Goal: Contribute content

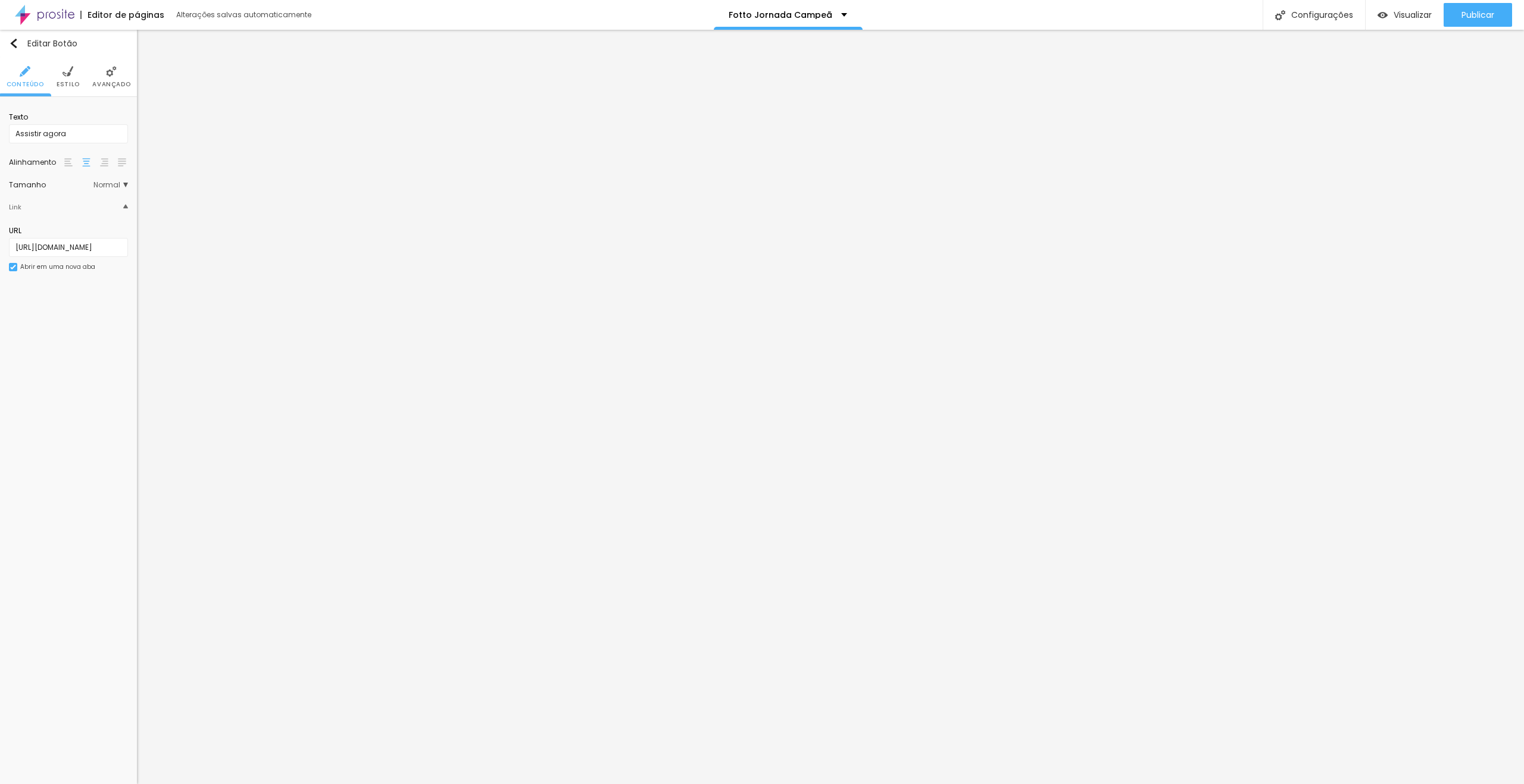
scroll to position [0, 6]
type input "[URL][DOMAIN_NAME]"
click at [92, 248] on input "[URL][DOMAIN_NAME]" at bounding box center [68, 247] width 119 height 19
paste input "HLm8mPa0tLU"
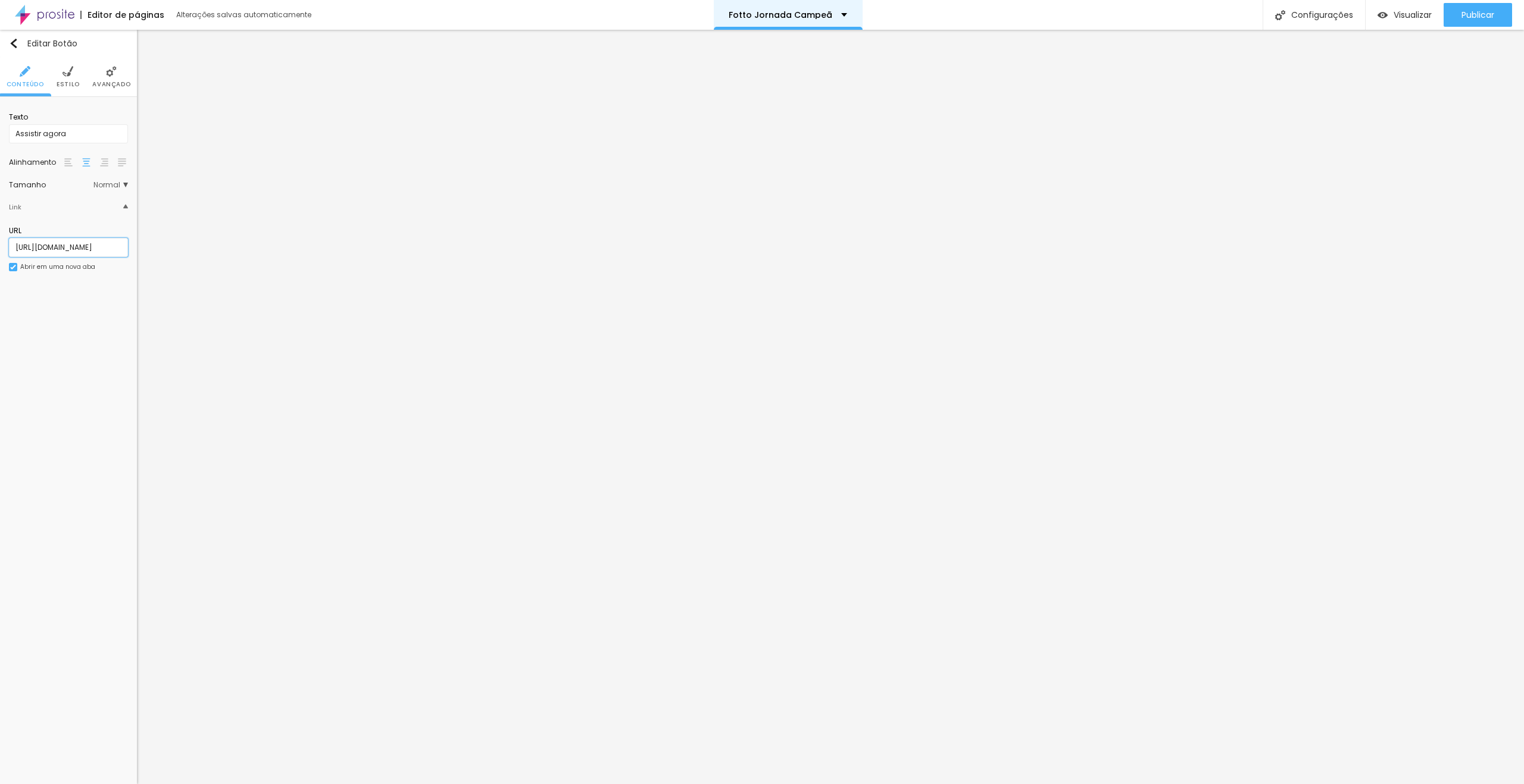
scroll to position [0, 6]
type input "[URL][DOMAIN_NAME]"
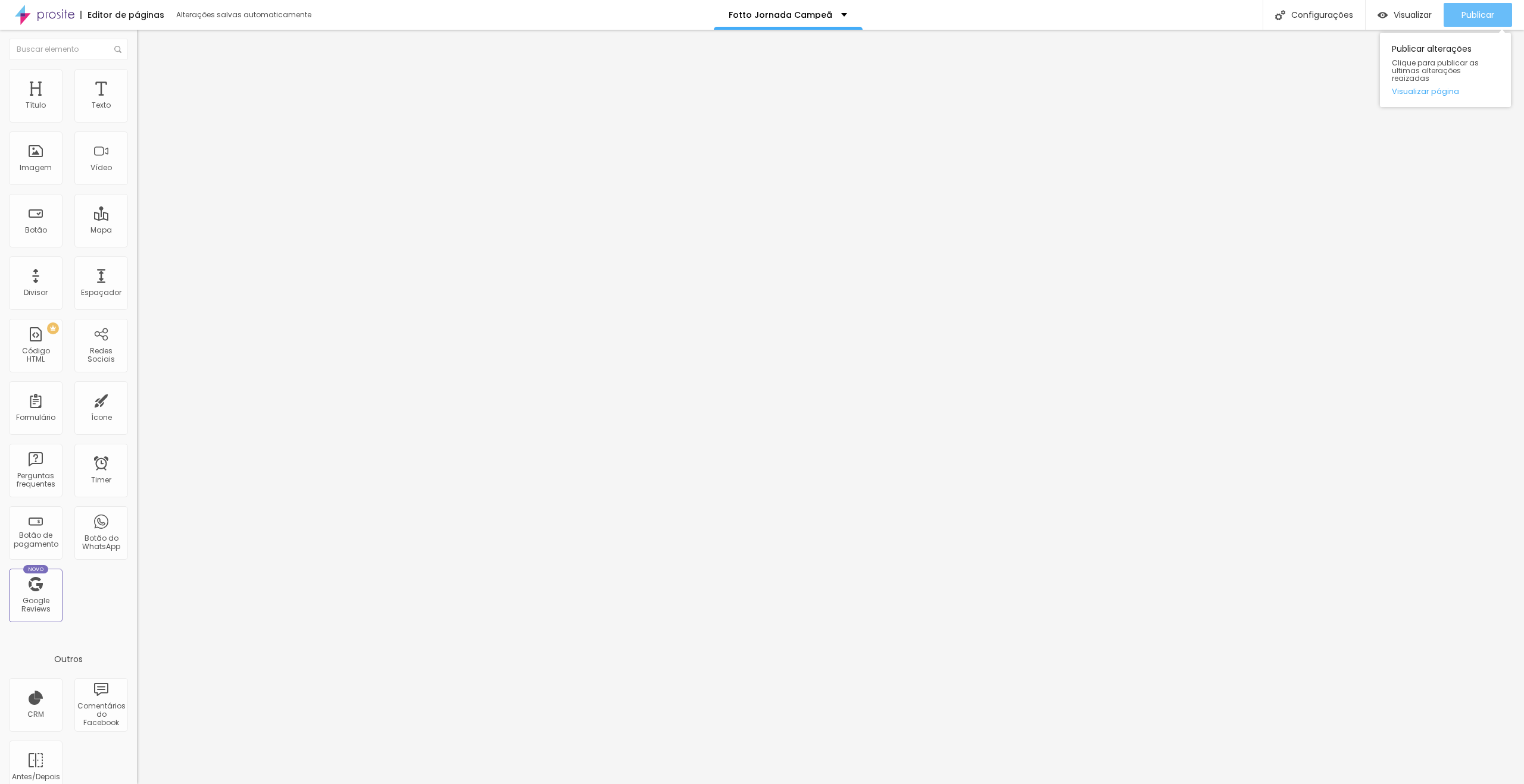
drag, startPoint x: 1486, startPoint y: 15, endPoint x: 1470, endPoint y: 14, distance: 16.0
click at [1486, 15] on span "Publicar" at bounding box center [1477, 15] width 33 height 9
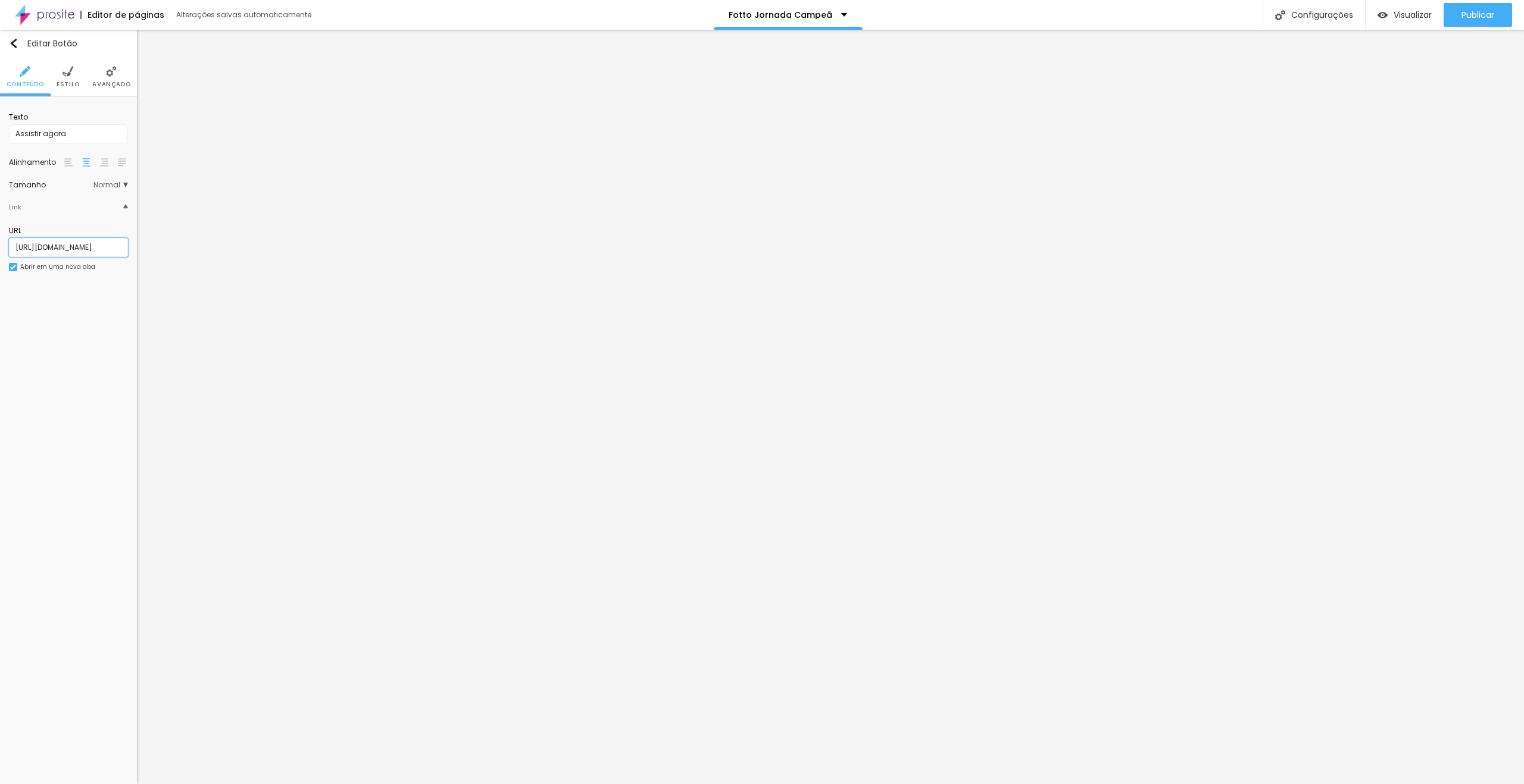
click at [82, 238] on input "[URL][DOMAIN_NAME]" at bounding box center [68, 247] width 119 height 19
paste input "D-XZg0ebM_0"
type input "[URL][DOMAIN_NAME]"
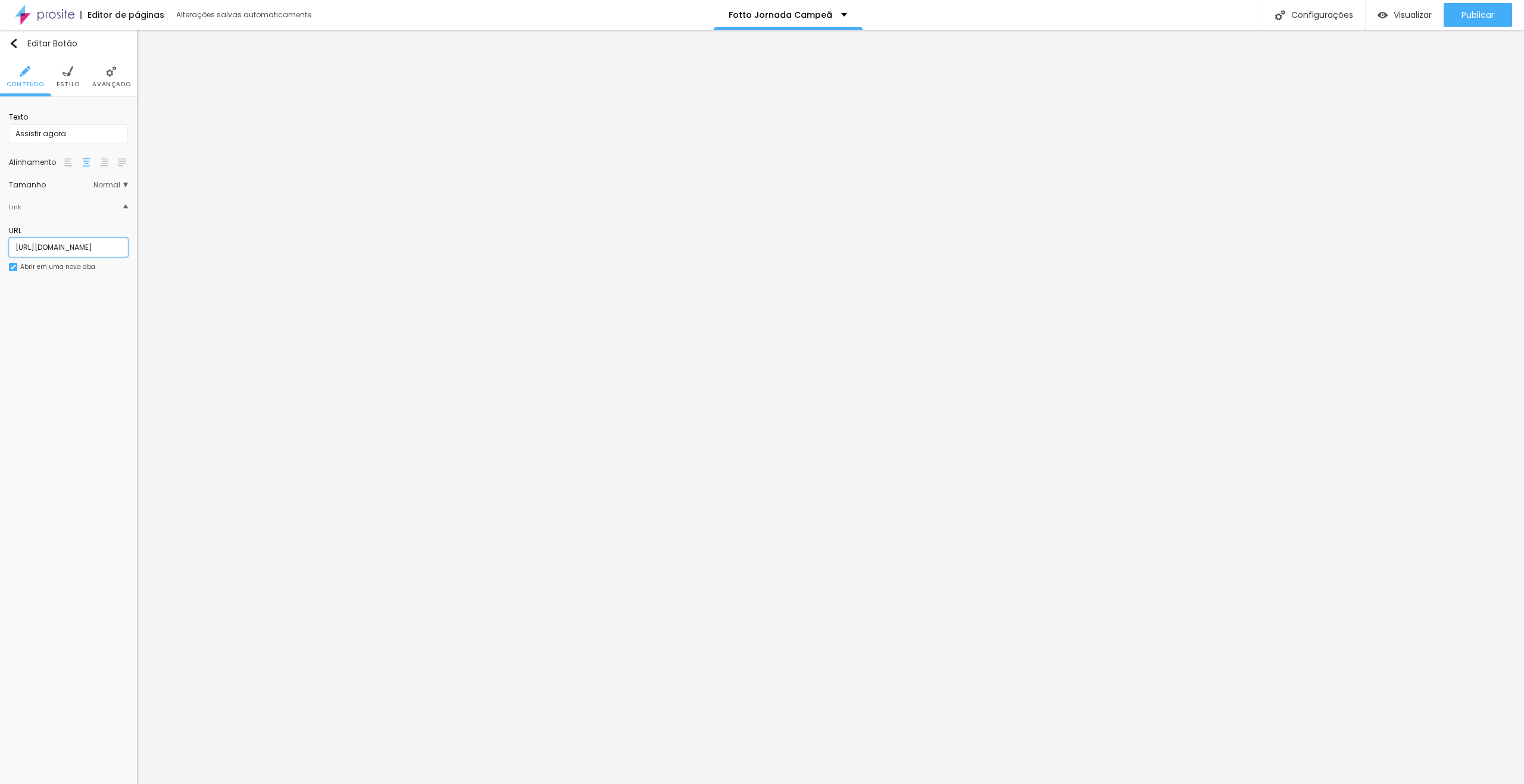
click at [125, 245] on input "[URL][DOMAIN_NAME]" at bounding box center [68, 247] width 119 height 19
click at [1482, 12] on span "Publicar" at bounding box center [1477, 15] width 33 height 9
click at [1447, 88] on link "Visualizar página" at bounding box center [1445, 91] width 107 height 8
